Goal: Find specific page/section: Find specific page/section

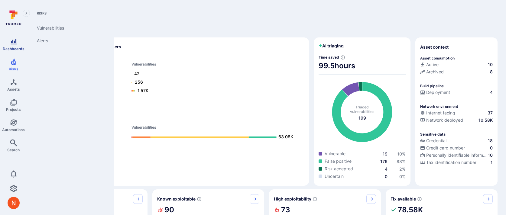
click at [16, 46] on link "Dashboards" at bounding box center [13, 45] width 27 height 18
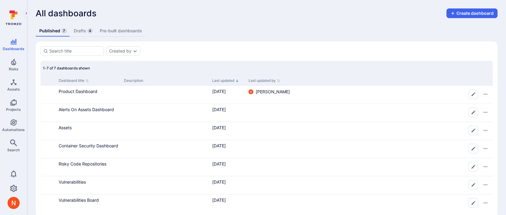
click at [86, 30] on link "Drafts 4" at bounding box center [83, 30] width 26 height 11
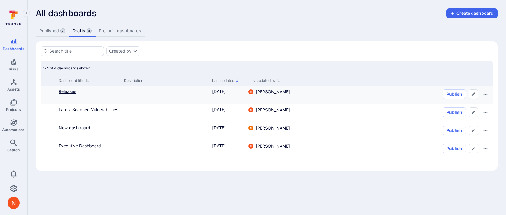
click at [63, 93] on link "Releases" at bounding box center [68, 91] width 18 height 5
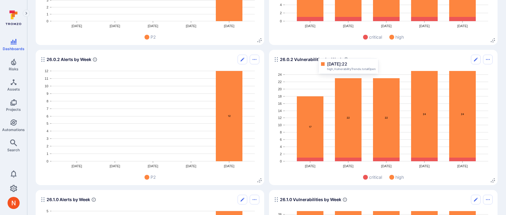
scroll to position [1430, 0]
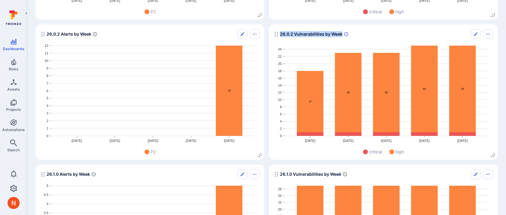
drag, startPoint x: 281, startPoint y: 35, endPoint x: 343, endPoint y: 35, distance: 62.3
click at [343, 35] on div "26.0.2 Vulnerabilities by Week" at bounding box center [311, 34] width 75 height 10
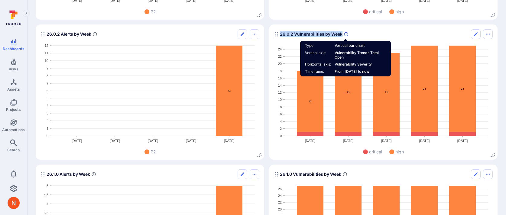
copy span "26.0.2 Vulnerabilities by Week"
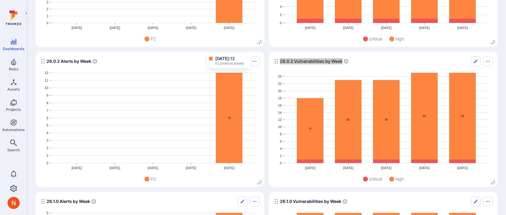
scroll to position [1405, 0]
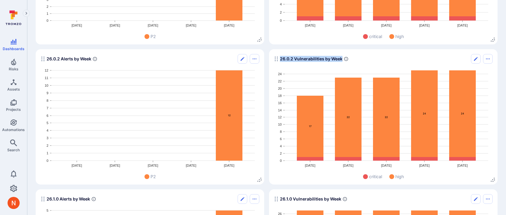
click at [321, 49] on section "26.0.2 Vulnerabilities by Week [DATE] [DATE] Aug [DATE] Aug 25 0 2 4 6 8 10 12 …" at bounding box center [383, 116] width 229 height 135
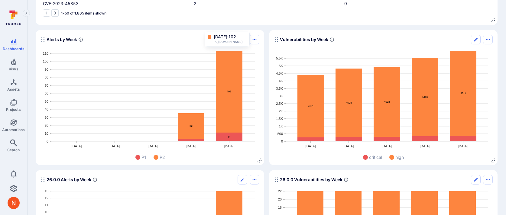
scroll to position [1145, 0]
